Goal: Task Accomplishment & Management: Manage account settings

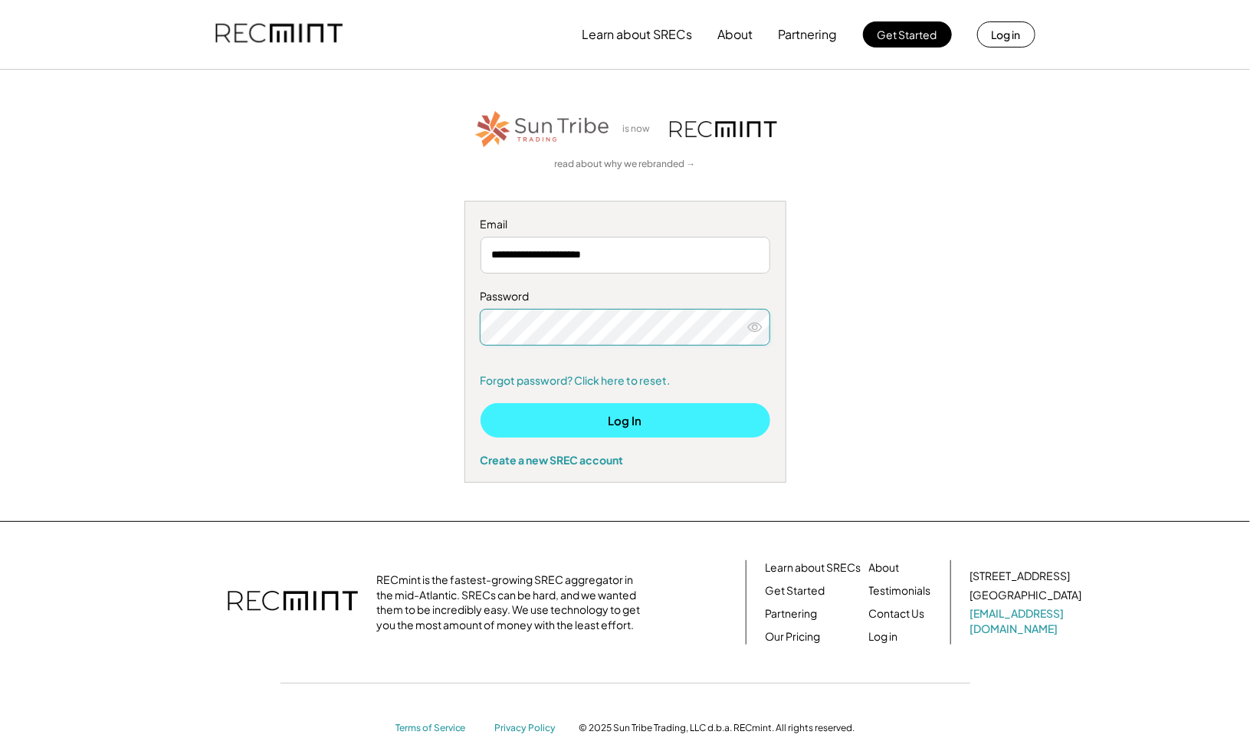
click at [693, 422] on button "Log In" at bounding box center [626, 420] width 290 height 34
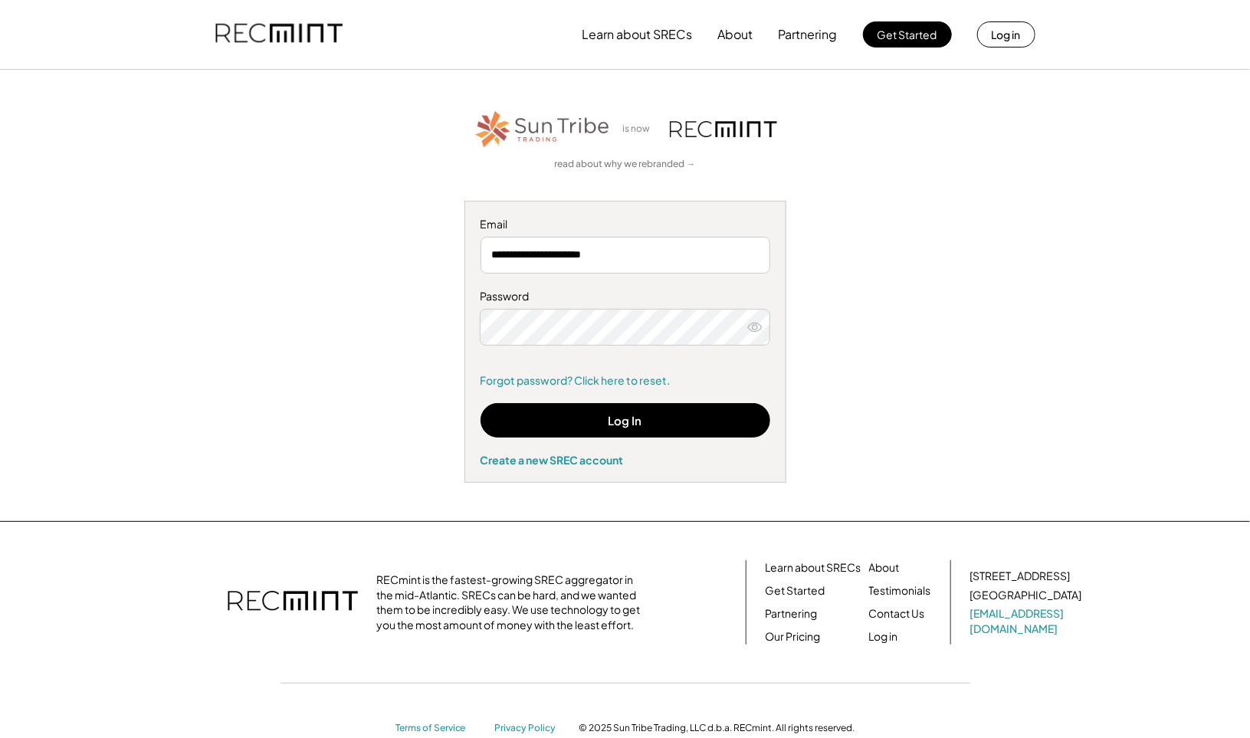
click at [590, 348] on div "Password Remember me Forgot password? Click here to reset." at bounding box center [626, 338] width 290 height 99
click at [271, 317] on div "**********" at bounding box center [625, 295] width 944 height 375
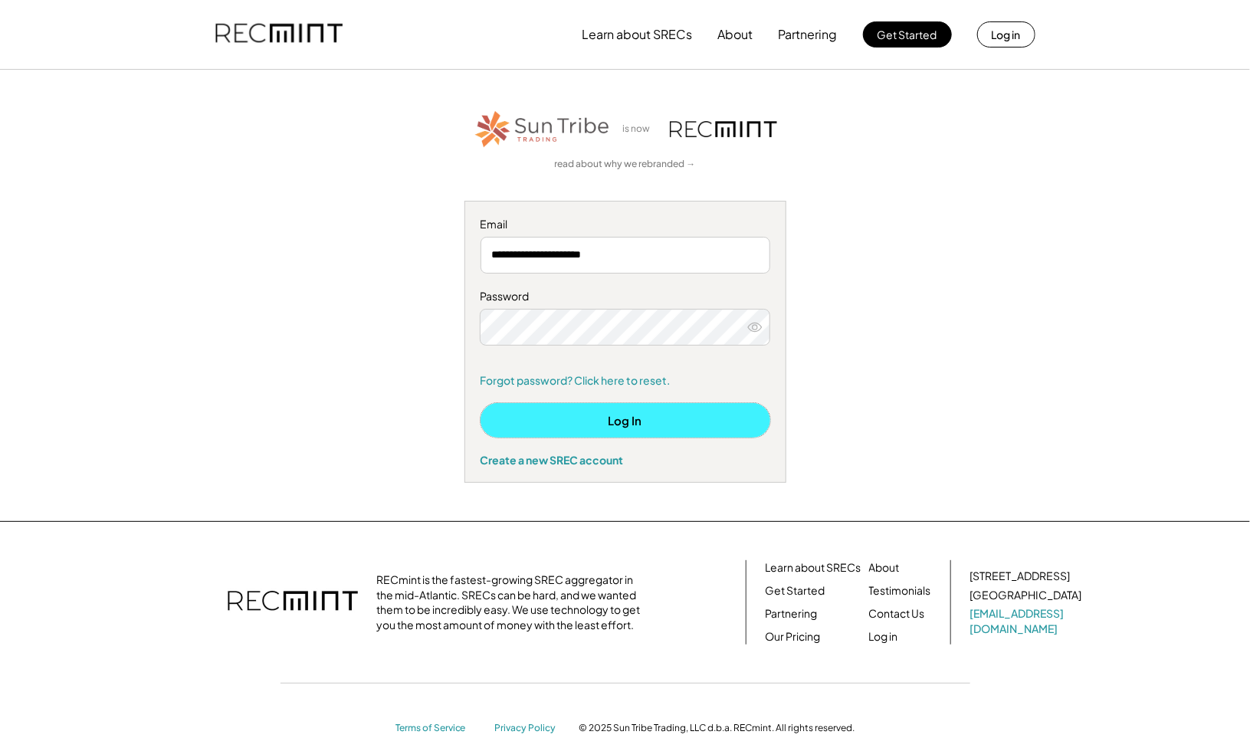
click at [595, 424] on button "Log In" at bounding box center [626, 420] width 290 height 34
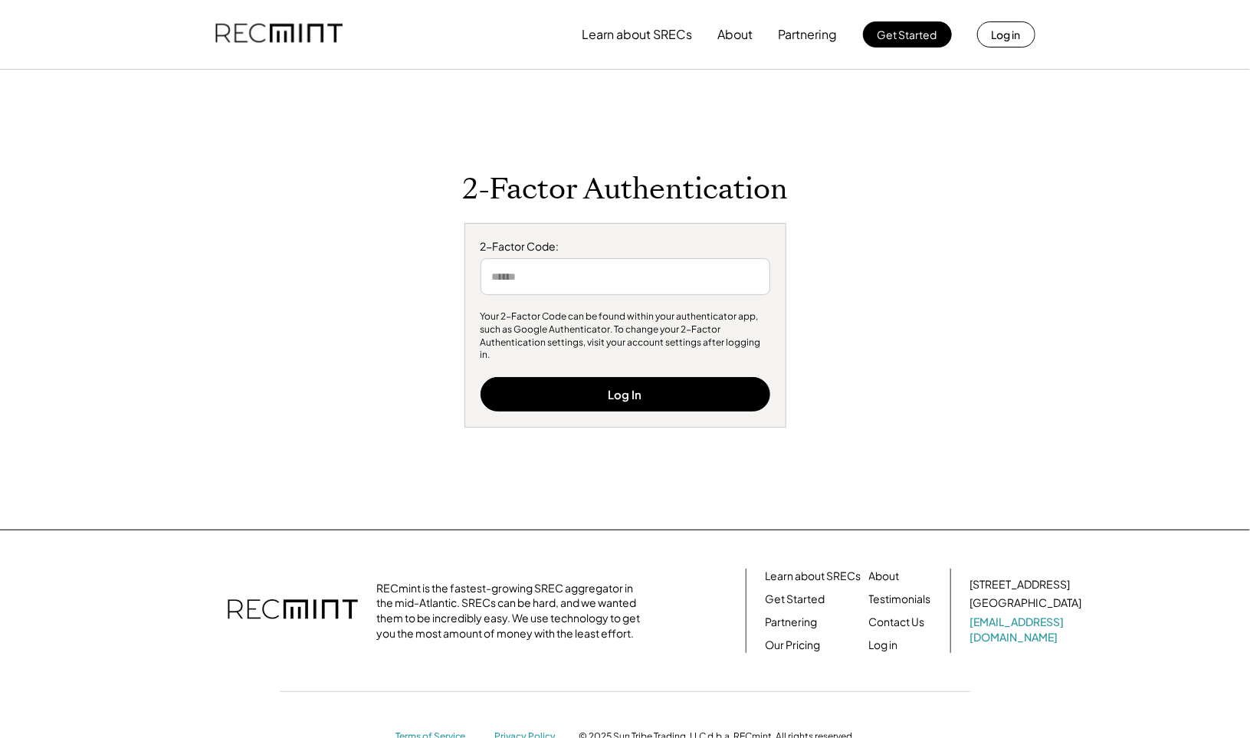
click at [608, 292] on input "input" at bounding box center [626, 276] width 290 height 37
type input "******"
click at [637, 379] on button "Log In" at bounding box center [626, 394] width 290 height 34
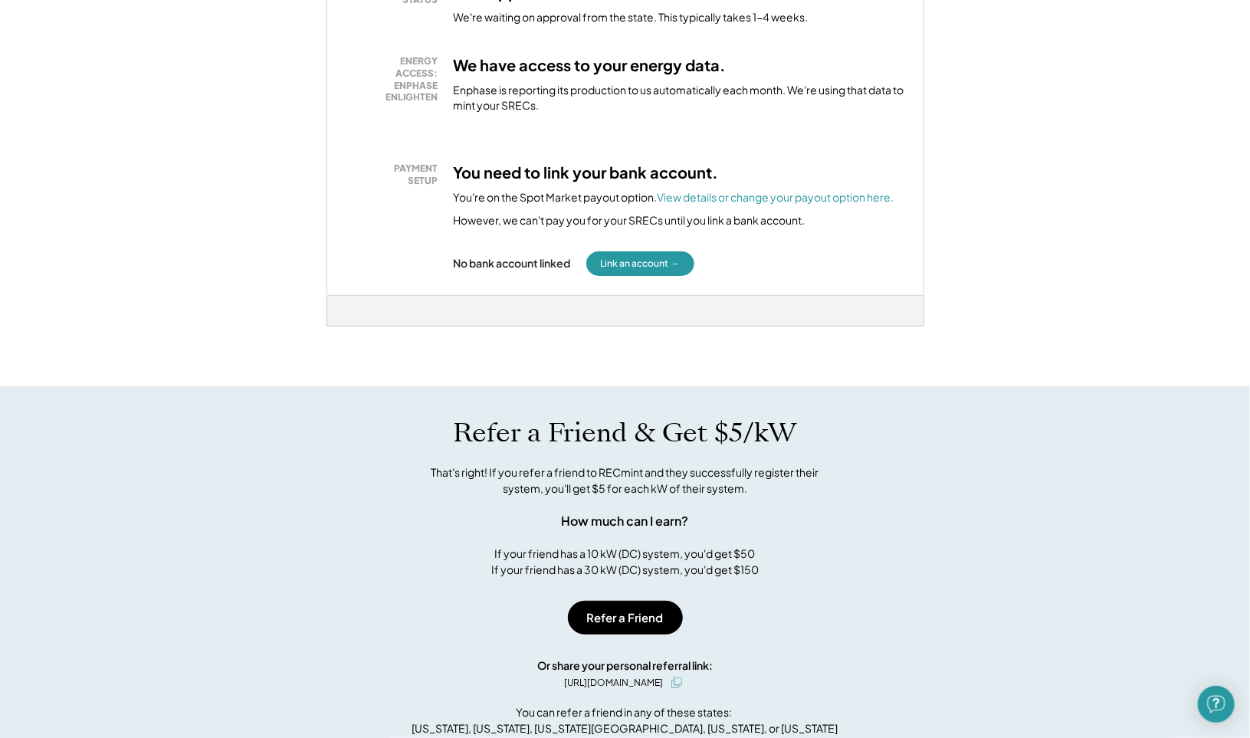
scroll to position [353, 0]
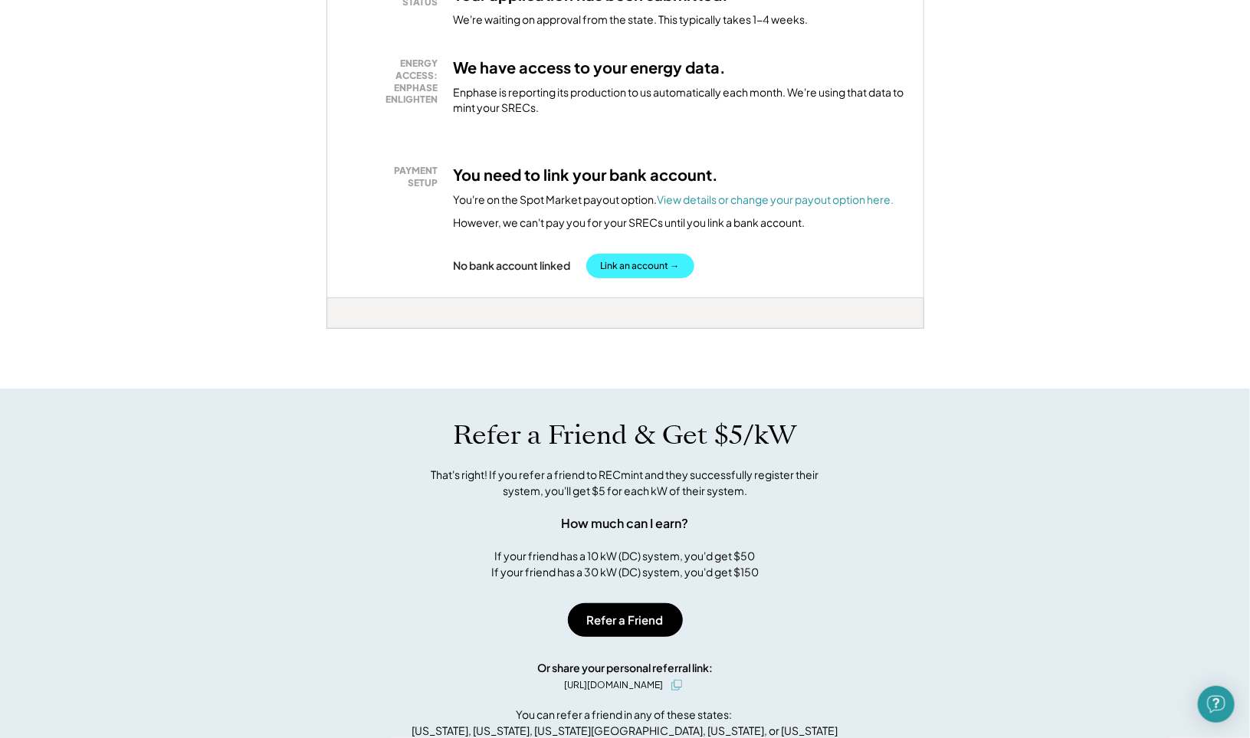
click at [641, 255] on button "Link an account →" at bounding box center [640, 266] width 108 height 25
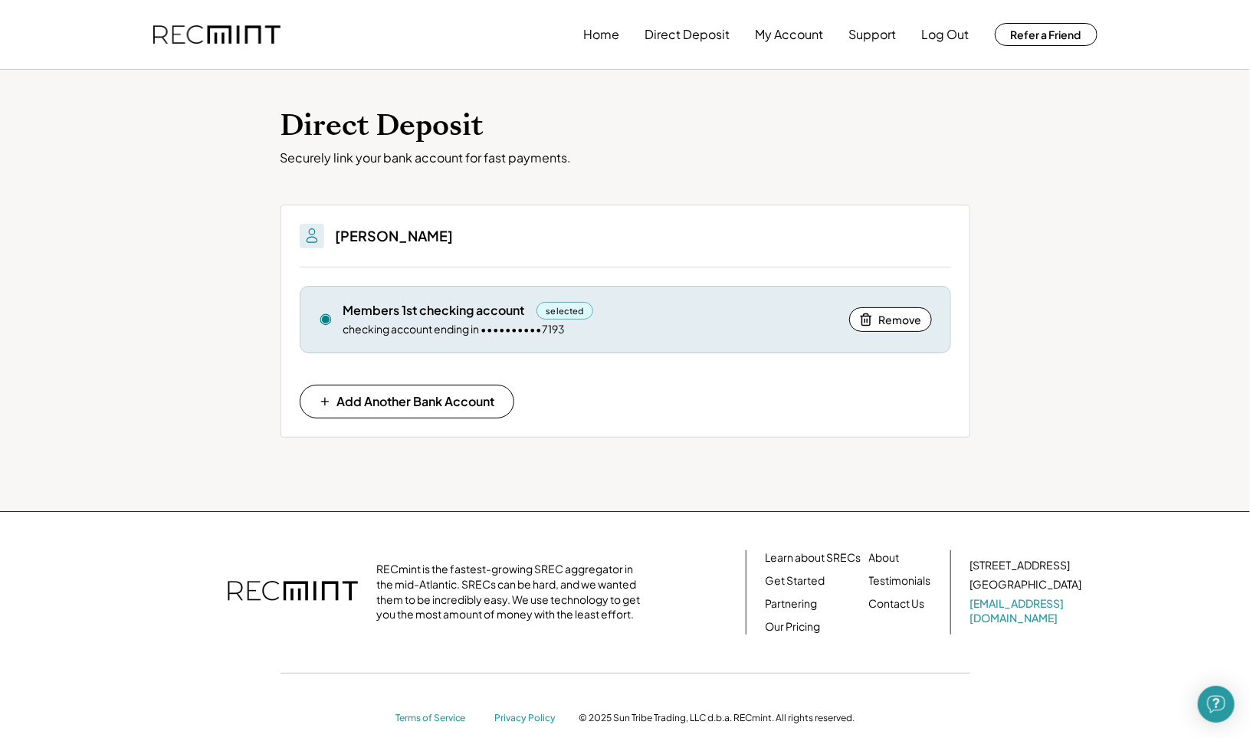
click at [379, 317] on div "Members 1st checking account" at bounding box center [434, 310] width 182 height 17
click at [606, 38] on button "Home" at bounding box center [602, 34] width 36 height 31
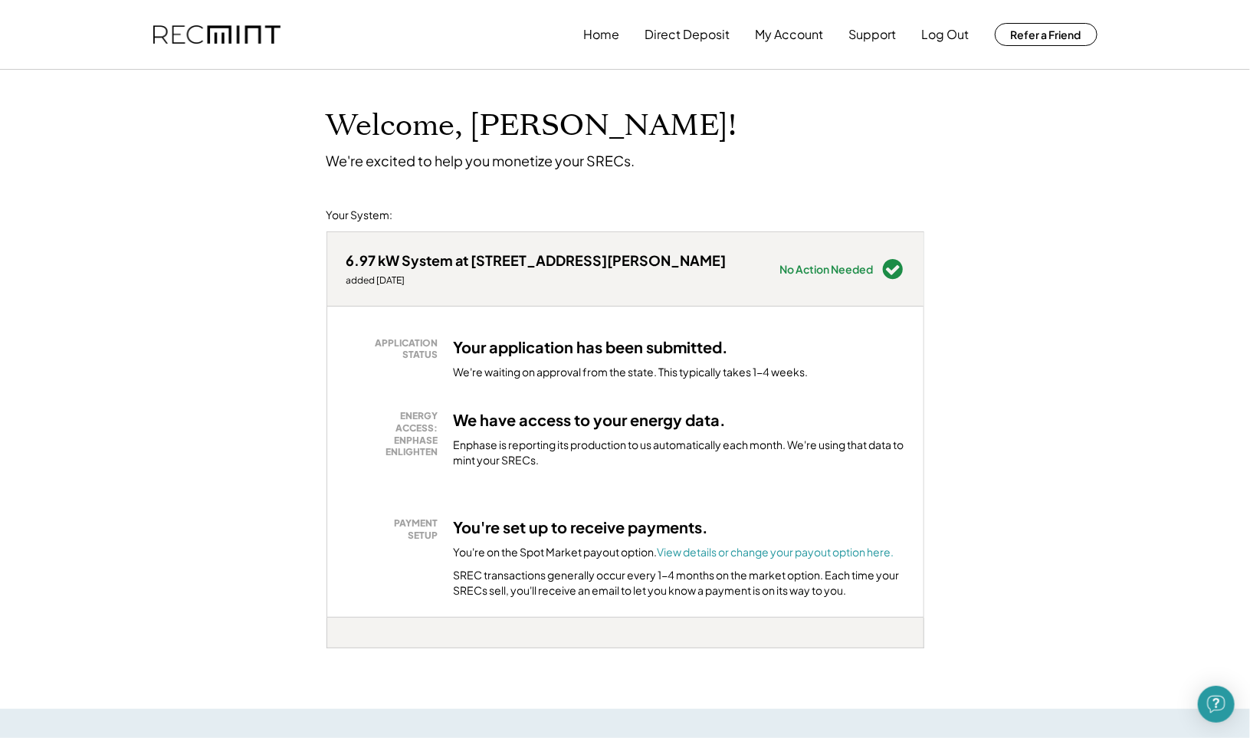
click at [658, 356] on h3 "Your application has been submitted." at bounding box center [591, 347] width 275 height 20
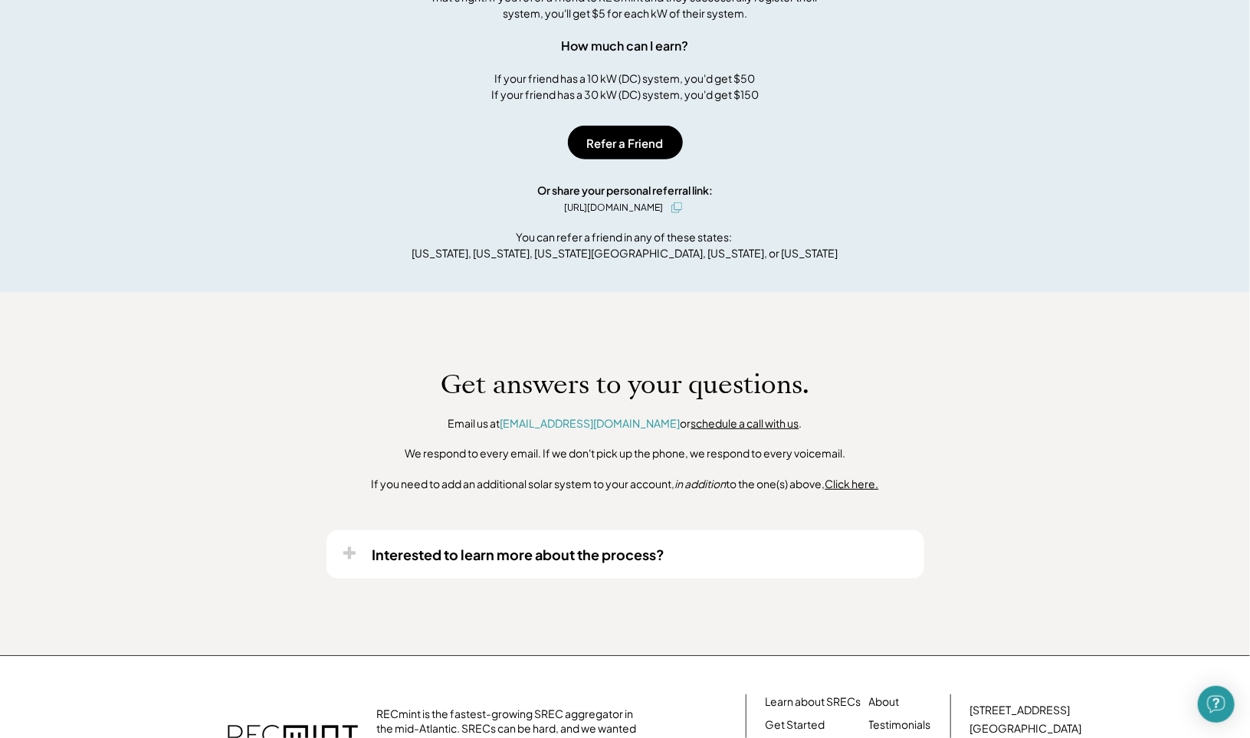
scroll to position [964, 0]
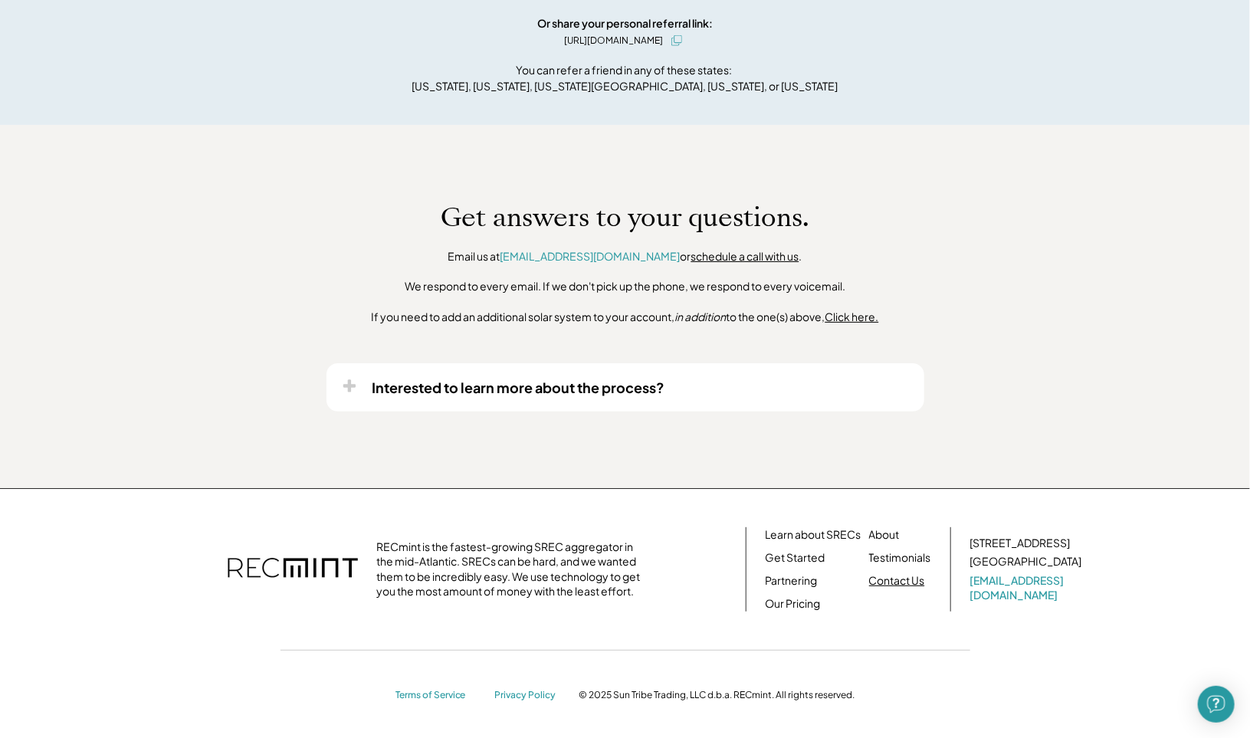
click at [897, 579] on link "Contact Us" at bounding box center [897, 580] width 56 height 15
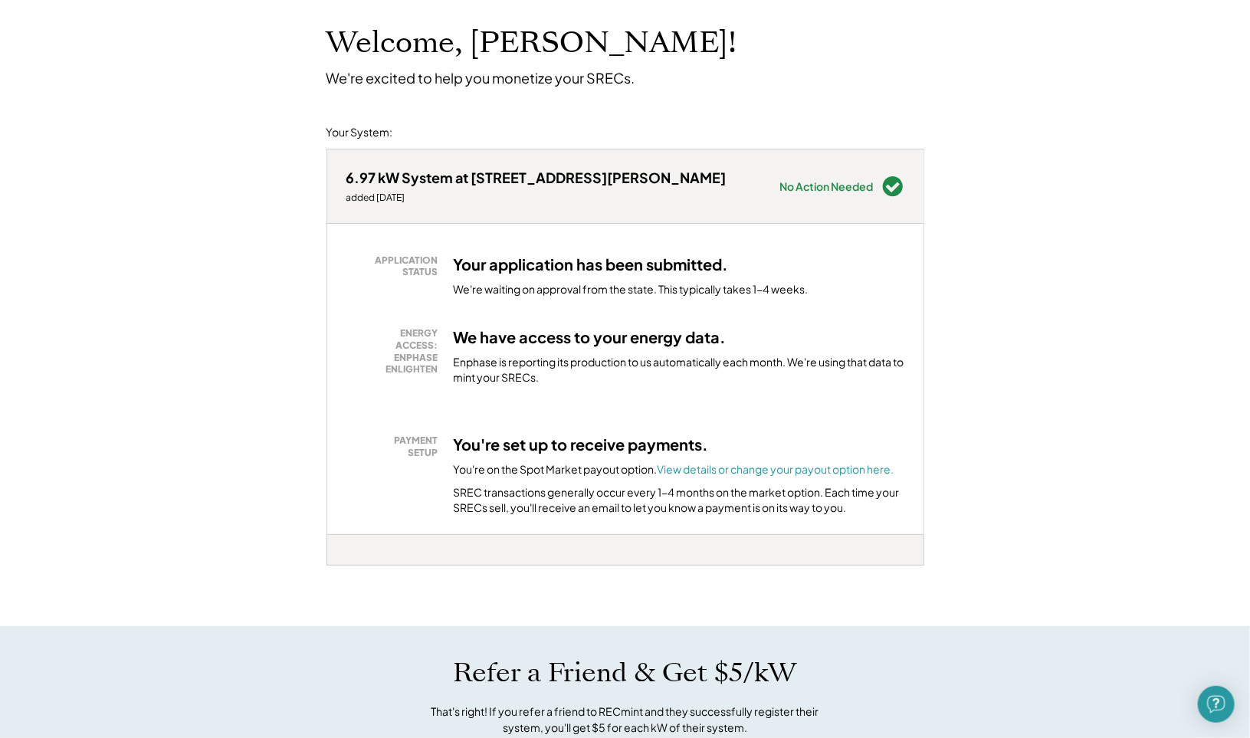
scroll to position [0, 0]
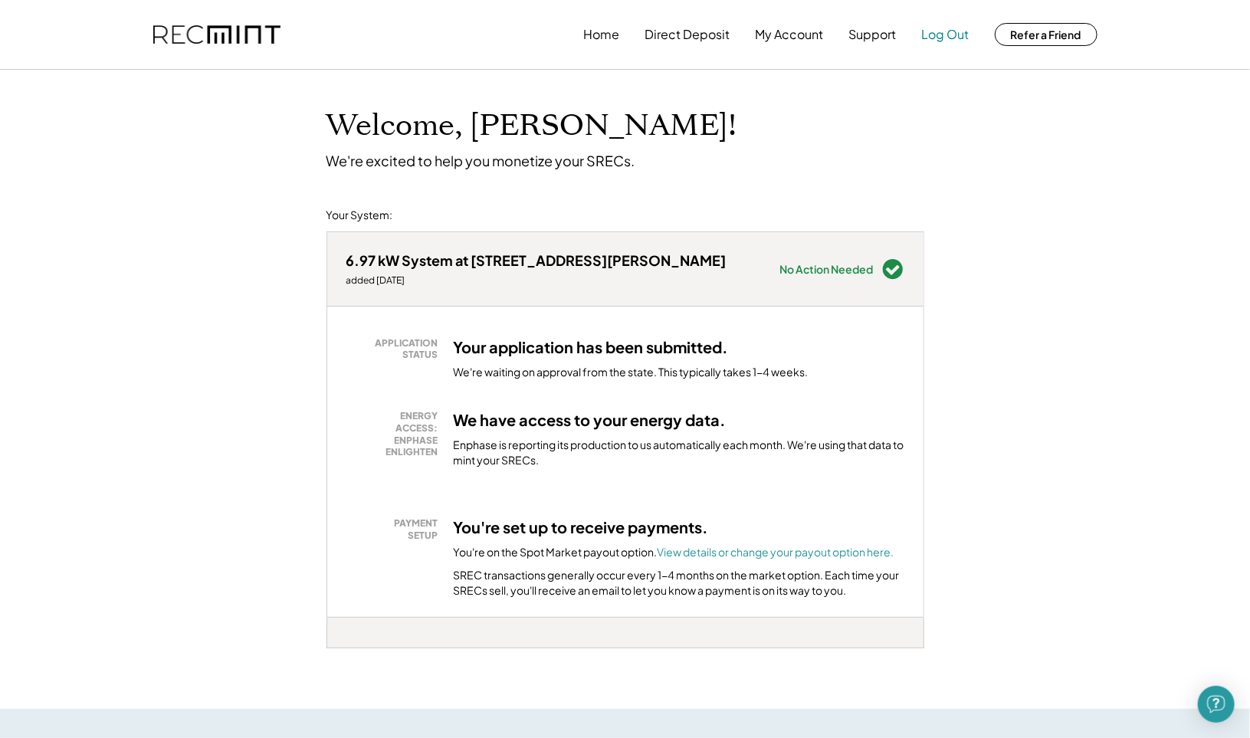
click at [952, 38] on button "Log Out" at bounding box center [946, 34] width 48 height 31
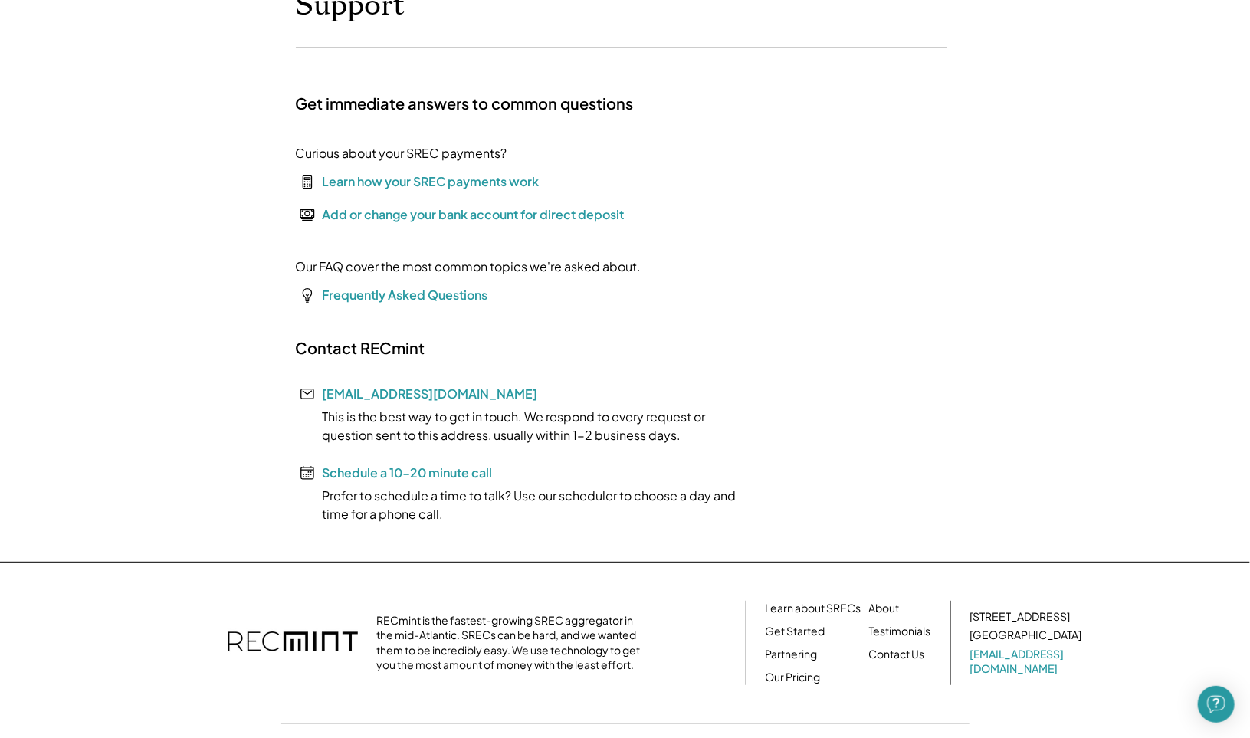
scroll to position [123, 0]
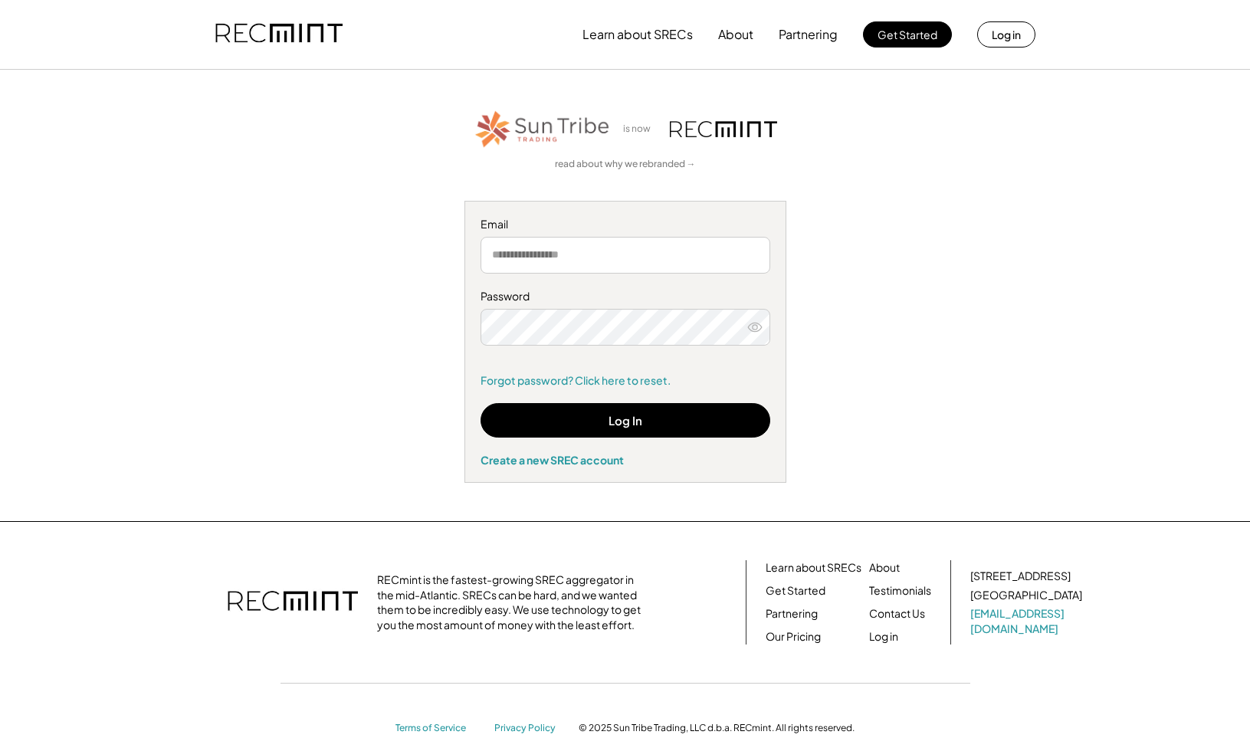
type input "**********"
